Goal: Task Accomplishment & Management: Manage account settings

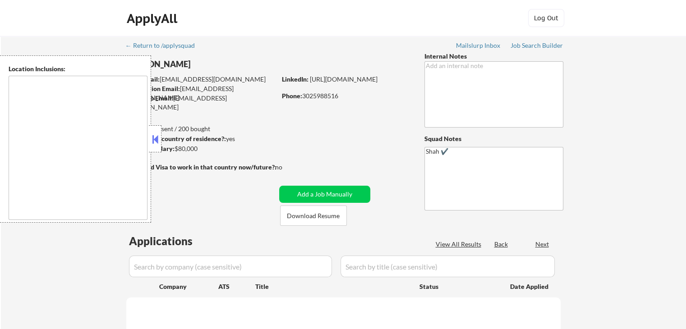
select select ""pending""
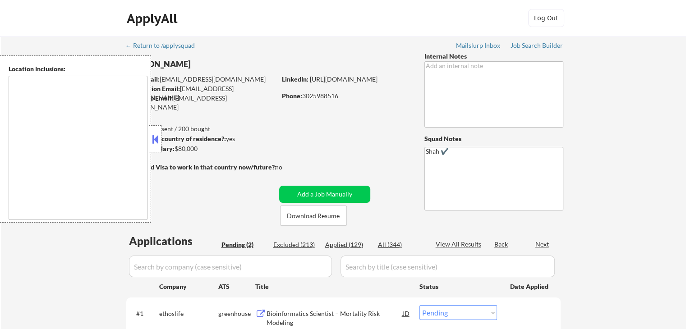
type textarea "[GEOGRAPHIC_DATA], DE [GEOGRAPHIC_DATA], [GEOGRAPHIC_DATA], DE [GEOGRAPHIC_DATA…"
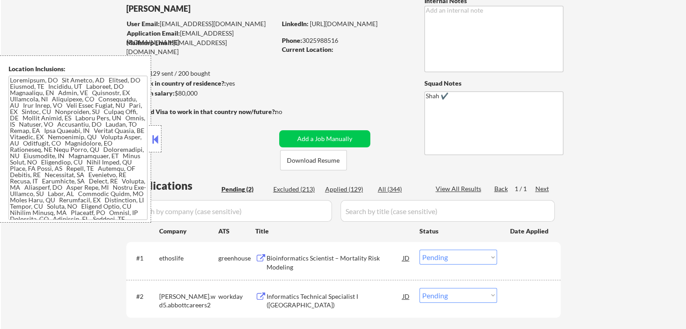
scroll to position [135, 0]
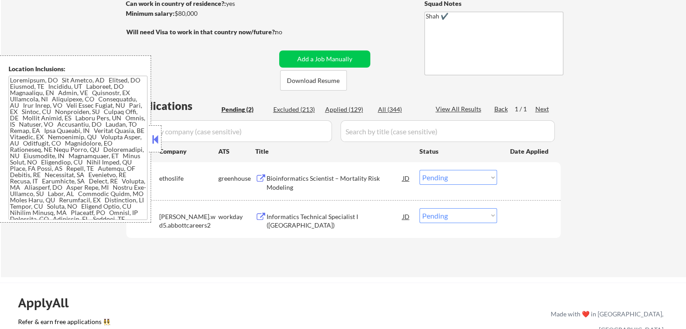
click at [346, 175] on div "Bioinformatics Scientist – Mortality Risk Modeling" at bounding box center [334, 183] width 136 height 18
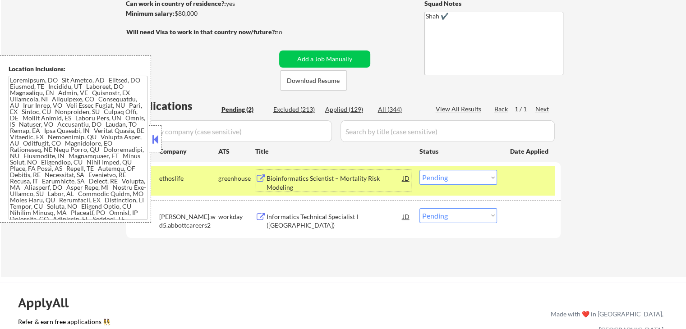
click at [382, 213] on div "Informatics Technical Specialist I ([GEOGRAPHIC_DATA])" at bounding box center [334, 221] width 136 height 18
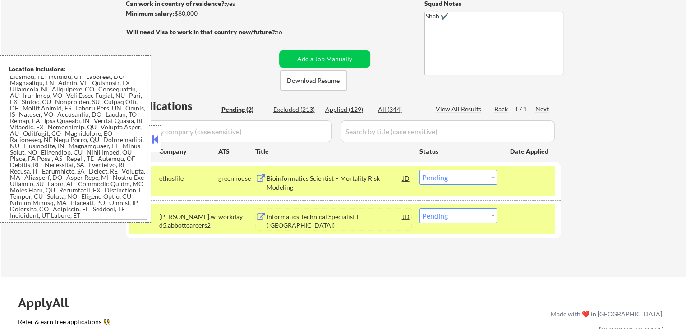
scroll to position [16, 0]
click at [464, 218] on select "Choose an option... Pending Applied Excluded (Questions) Excluded (Expired) Exc…" at bounding box center [458, 215] width 78 height 15
select select ""excluded__location_""
click at [419, 208] on select "Choose an option... Pending Applied Excluded (Questions) Excluded (Expired) Exc…" at bounding box center [458, 215] width 78 height 15
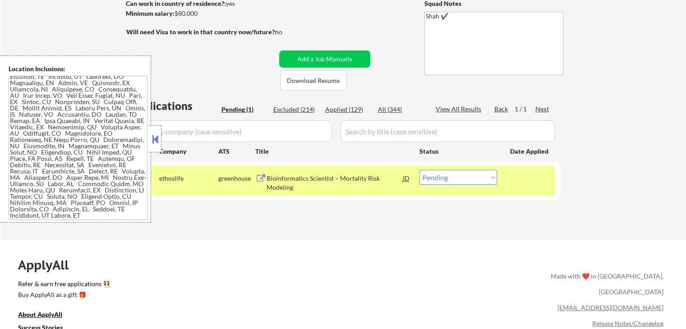
click at [439, 174] on select "Choose an option... Pending Applied Excluded (Questions) Excluded (Expired) Exc…" at bounding box center [458, 177] width 78 height 15
select select ""applied""
click at [419, 170] on select "Choose an option... Pending Applied Excluded (Questions) Excluded (Expired) Exc…" at bounding box center [458, 177] width 78 height 15
click at [398, 217] on div "Applications Pending (1) Excluded (214) Applied (129) All (344) View All Result…" at bounding box center [343, 160] width 434 height 124
